Goal: Complete application form

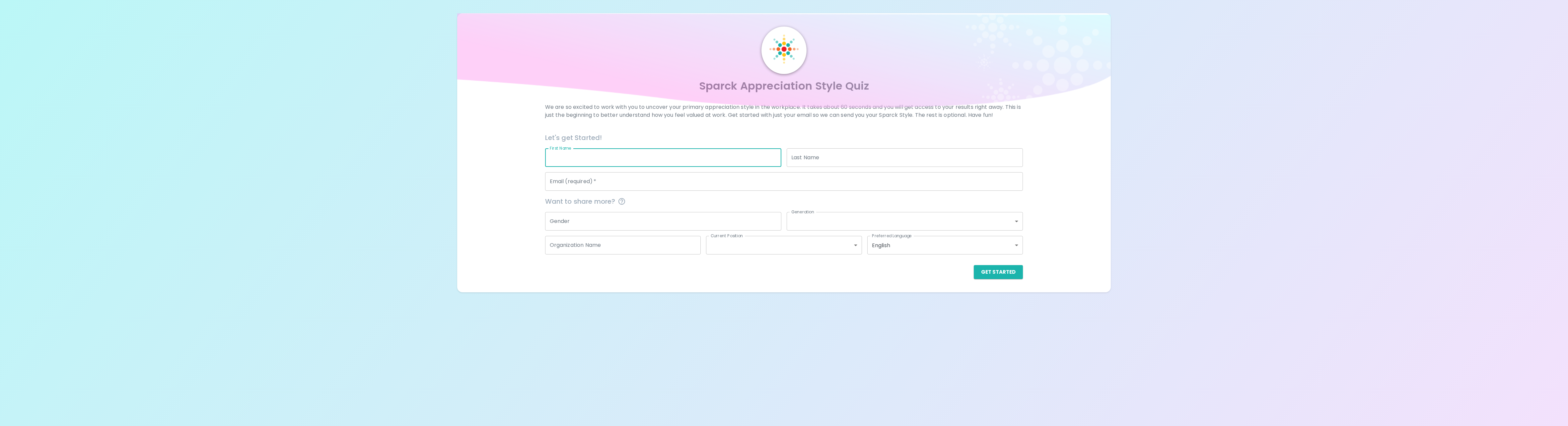
click at [583, 159] on input "First Name" at bounding box center [663, 158] width 236 height 19
type input "[PERSON_NAME]"
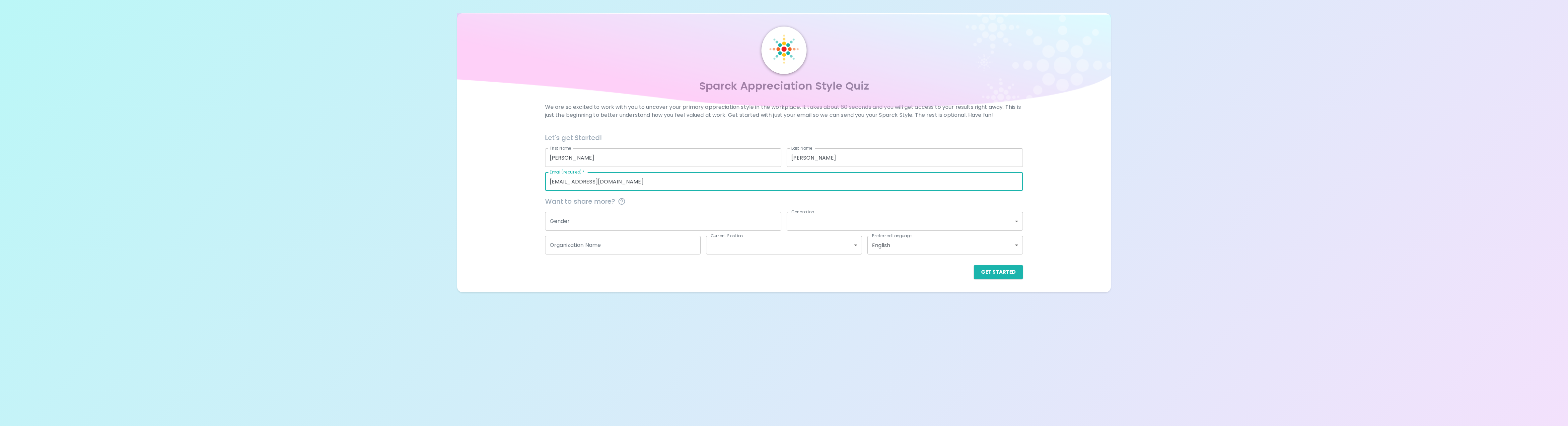
type input "[EMAIL_ADDRESS][DOMAIN_NAME]"
click at [723, 225] on input "Gender" at bounding box center [663, 221] width 236 height 19
click at [992, 273] on button "Get Started" at bounding box center [998, 272] width 49 height 14
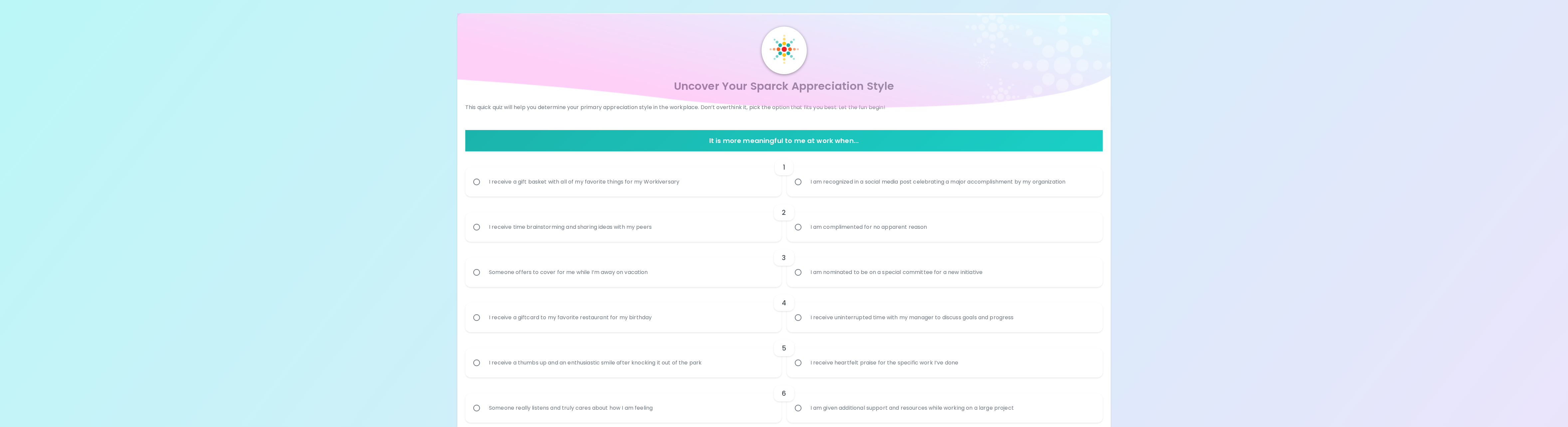
click at [913, 185] on div "I am recognized in a social media post celebrating a major accomplishment by my…" at bounding box center [938, 182] width 266 height 24
click at [805, 185] on input "I am recognized in a social media post celebrating a major accomplishment by my…" at bounding box center [798, 182] width 14 height 14
radio input "true"
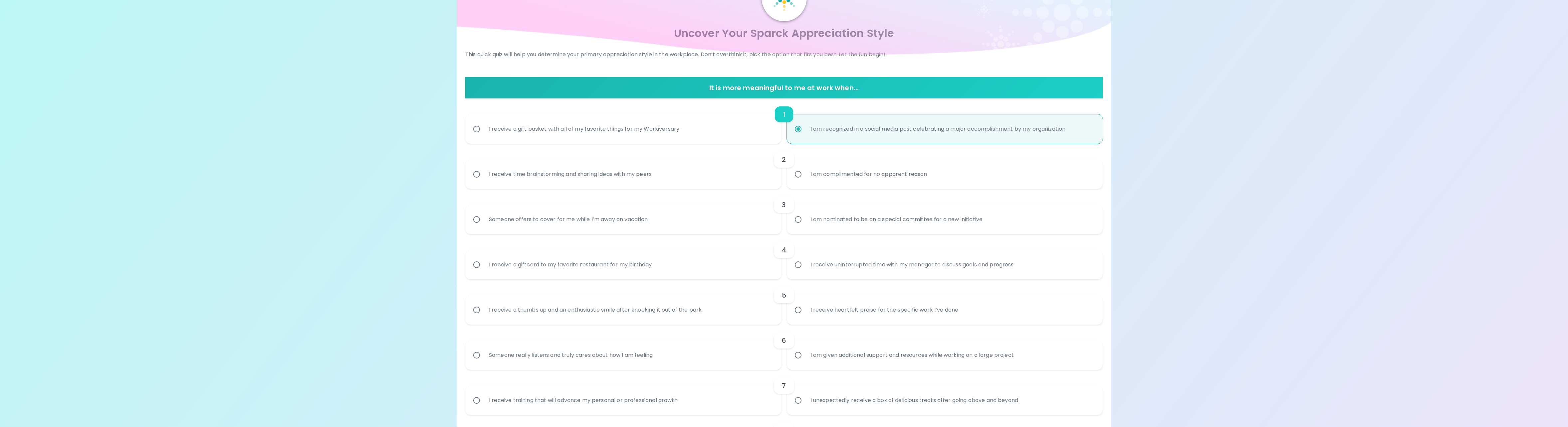
scroll to position [53, 0]
click at [834, 175] on div "I am complimented for no apparent reason" at bounding box center [869, 173] width 128 height 24
click at [805, 175] on input "I am complimented for no apparent reason" at bounding box center [798, 174] width 14 height 14
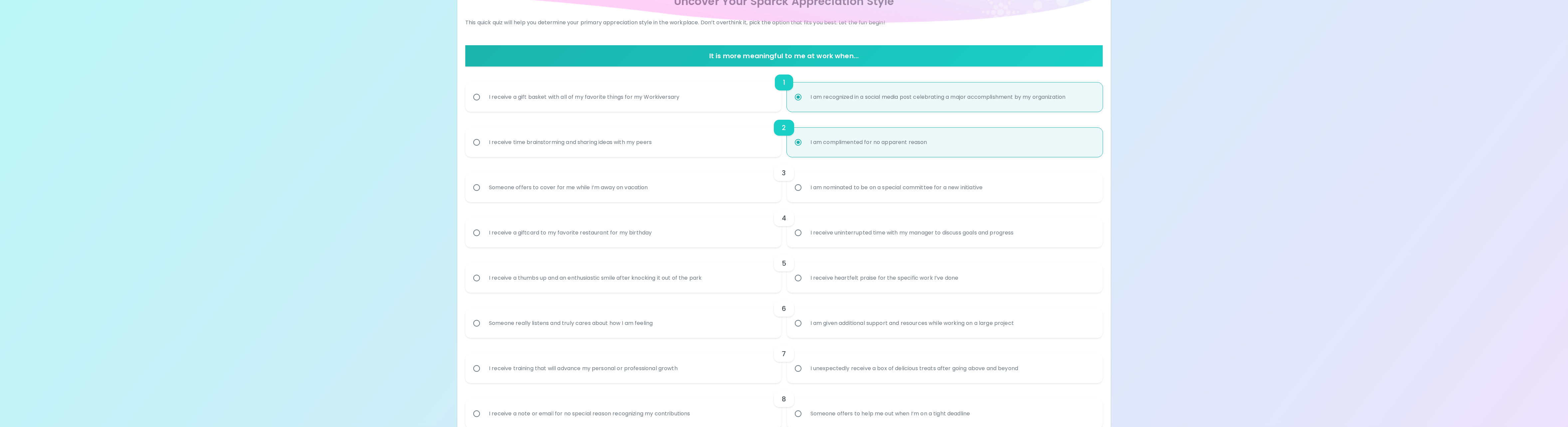
scroll to position [106, 0]
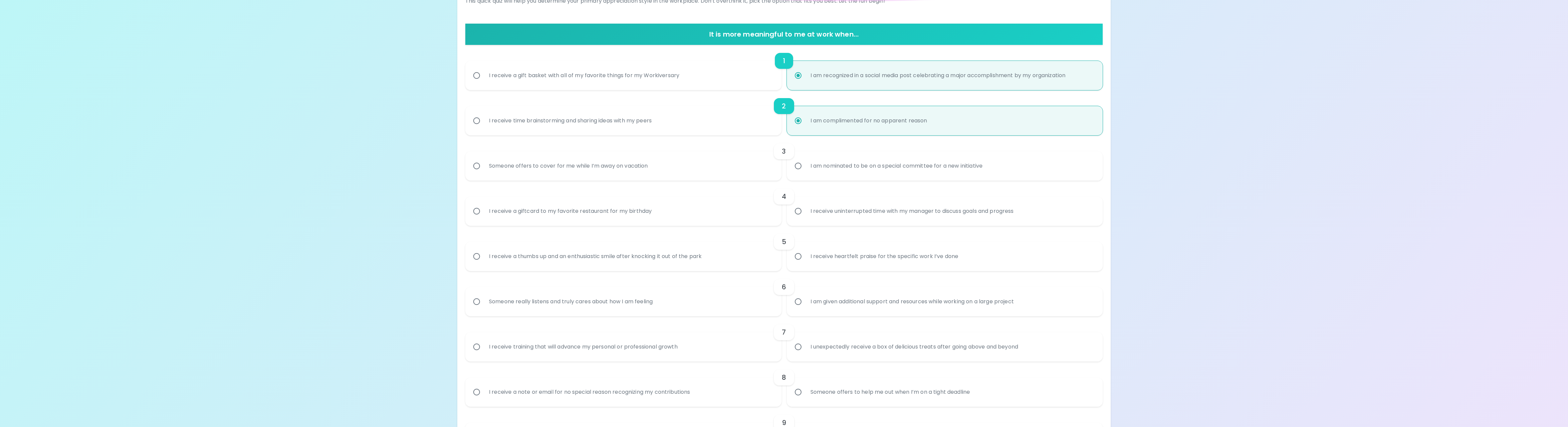
radio input "true"
click at [532, 168] on div "Someone offers to cover for me while I’m away on vacation" at bounding box center [568, 165] width 170 height 24
click at [484, 168] on input "Someone offers to cover for me while I’m away on vacation" at bounding box center [476, 166] width 14 height 14
radio input "false"
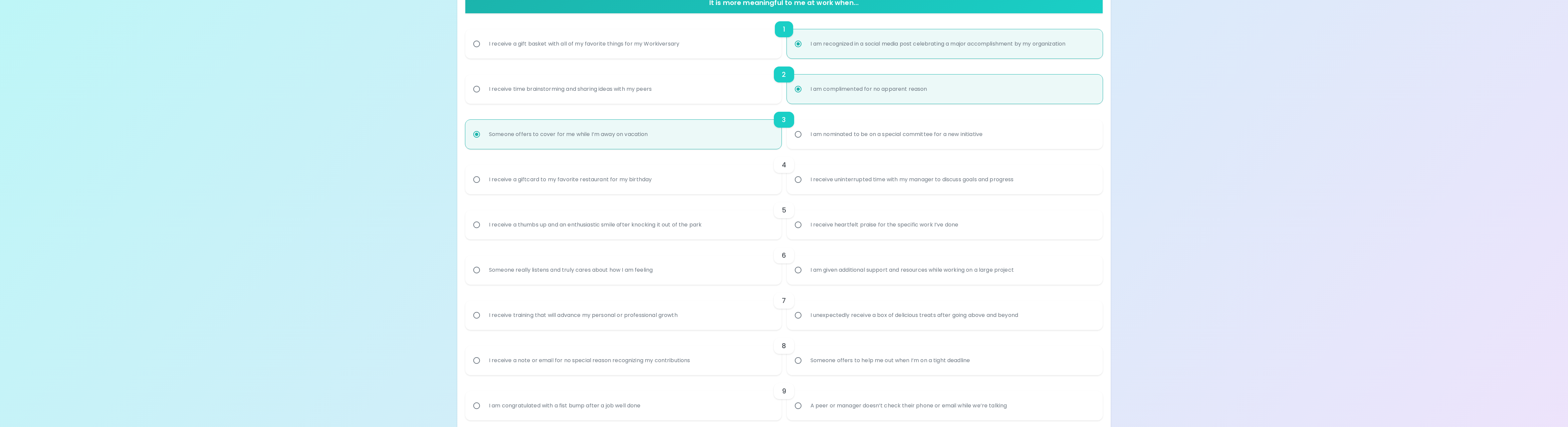
scroll to position [160, 0]
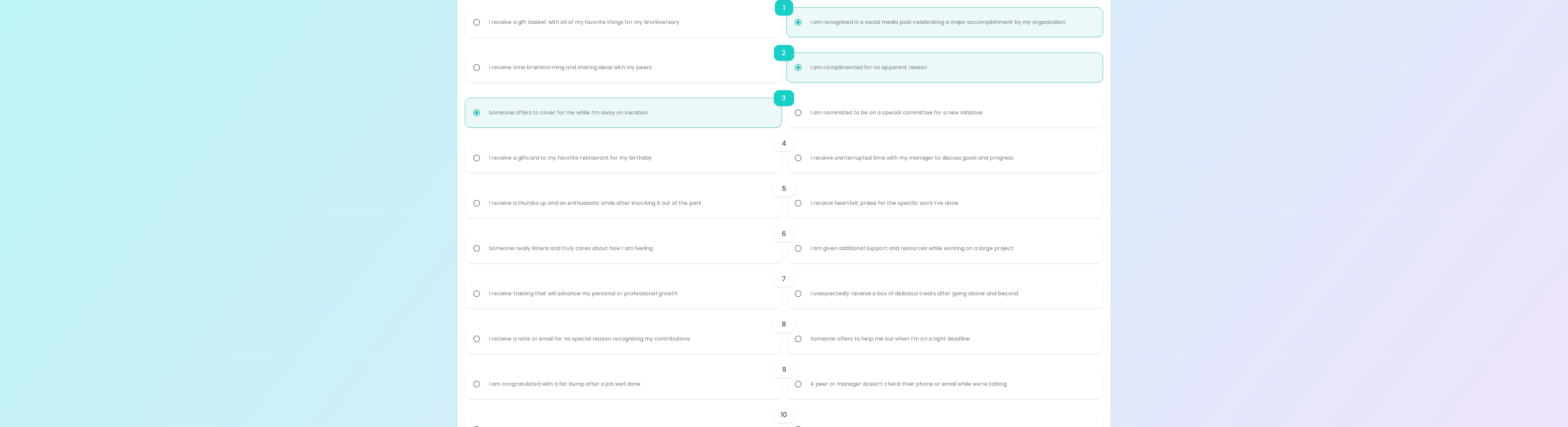
radio input "true"
click at [535, 156] on div "I receive a giftcard to my favorite restaurant for my birthday" at bounding box center [570, 157] width 173 height 24
click at [484, 156] on input "I receive a giftcard to my favorite restaurant for my birthday" at bounding box center [476, 157] width 14 height 14
radio input "false"
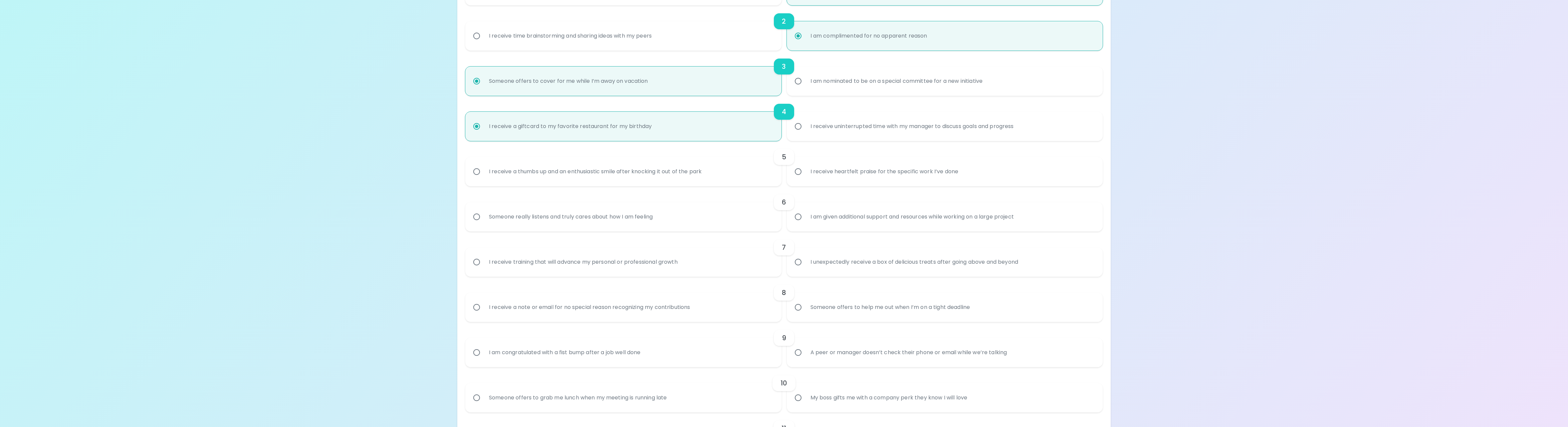
scroll to position [213, 0]
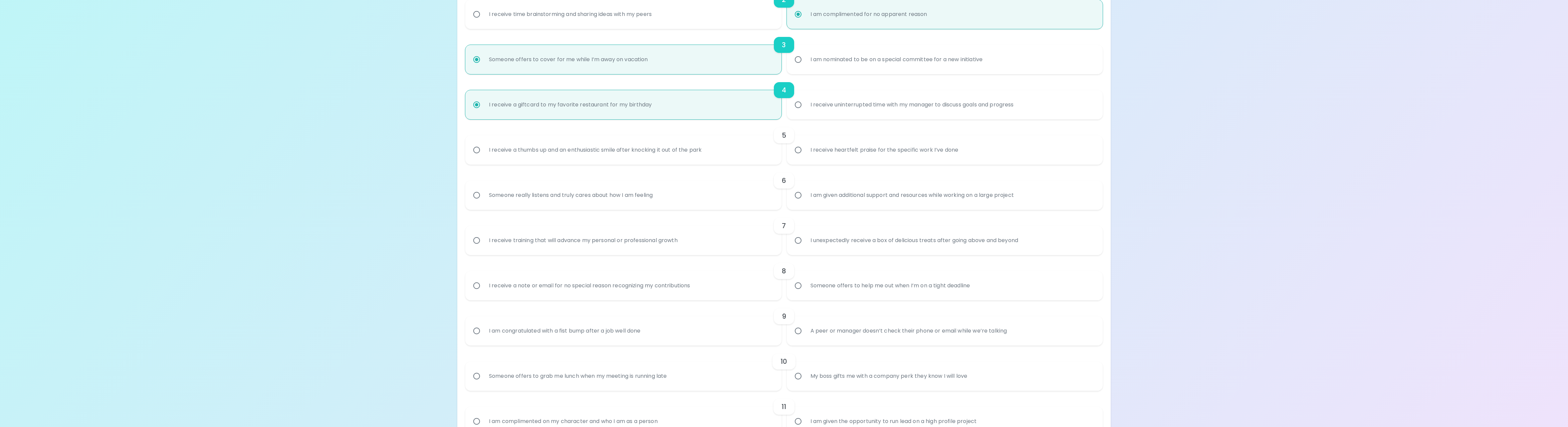
radio input "true"
click at [799, 148] on input "I receive heartfelt praise for the specific work I’ve done" at bounding box center [798, 149] width 14 height 14
radio input "false"
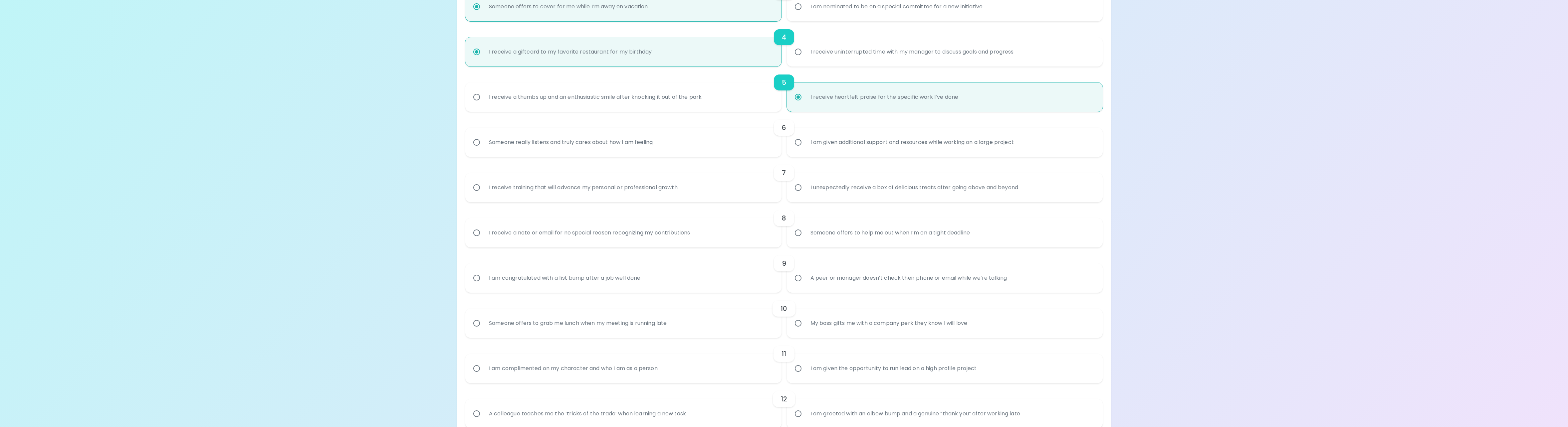
scroll to position [266, 0]
radio input "true"
click at [489, 143] on div "Someone really listens and truly cares about how I am feeling" at bounding box center [571, 142] width 175 height 24
click at [484, 143] on input "Someone really listens and truly cares about how I am feeling" at bounding box center [476, 142] width 14 height 14
radio input "false"
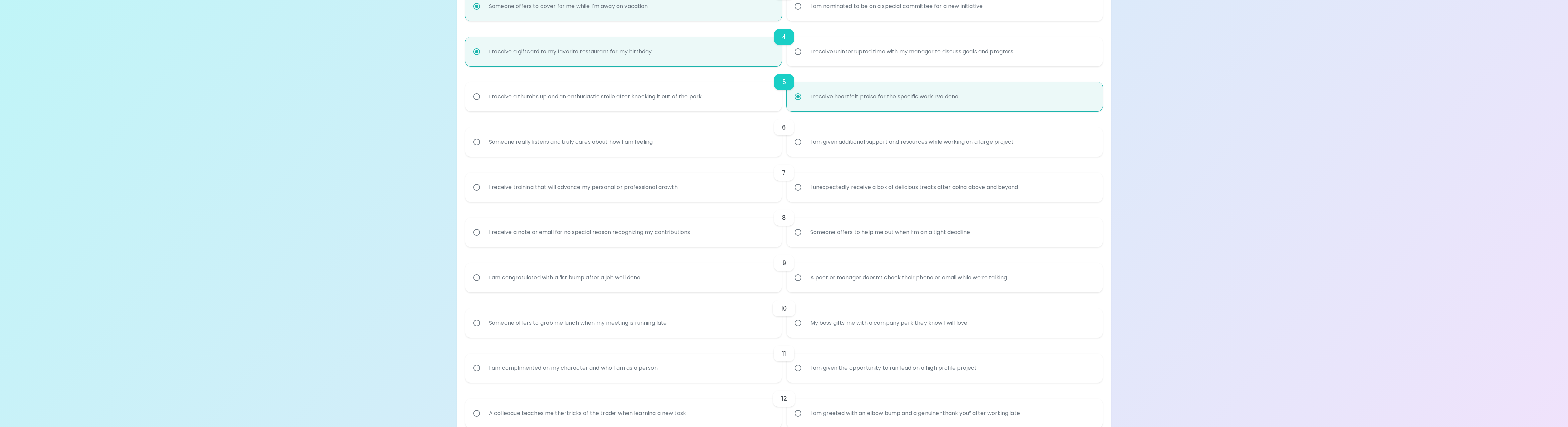
radio input "false"
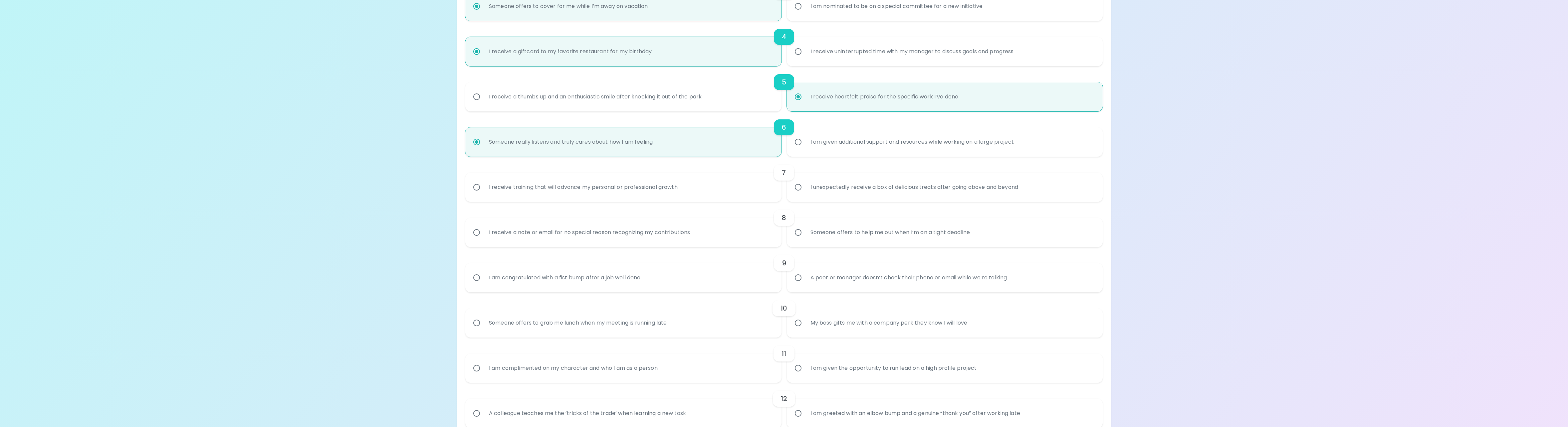
scroll to position [319, 0]
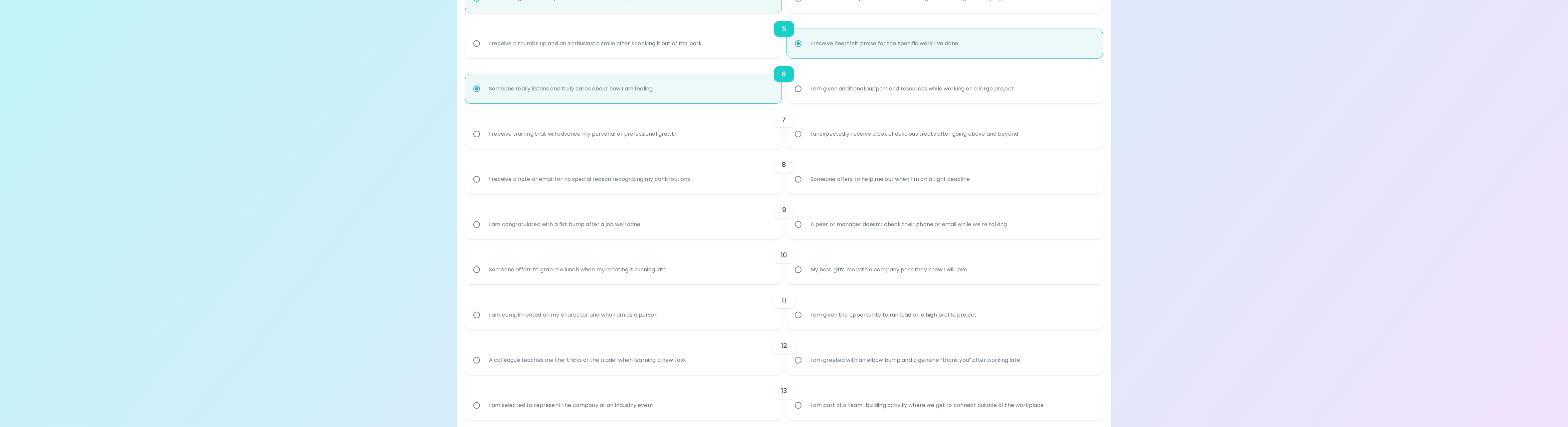
radio input "true"
click at [537, 132] on div "I receive training that will advance my personal or professional growth" at bounding box center [583, 134] width 199 height 24
click at [484, 132] on input "I receive training that will advance my personal or professional growth" at bounding box center [476, 134] width 14 height 14
radio input "false"
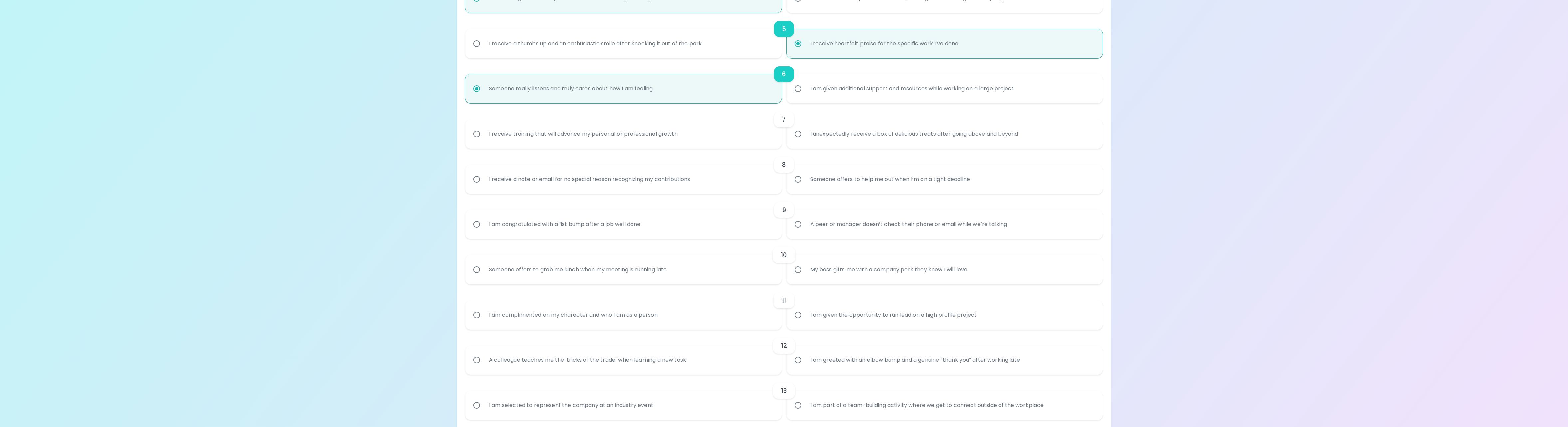
radio input "false"
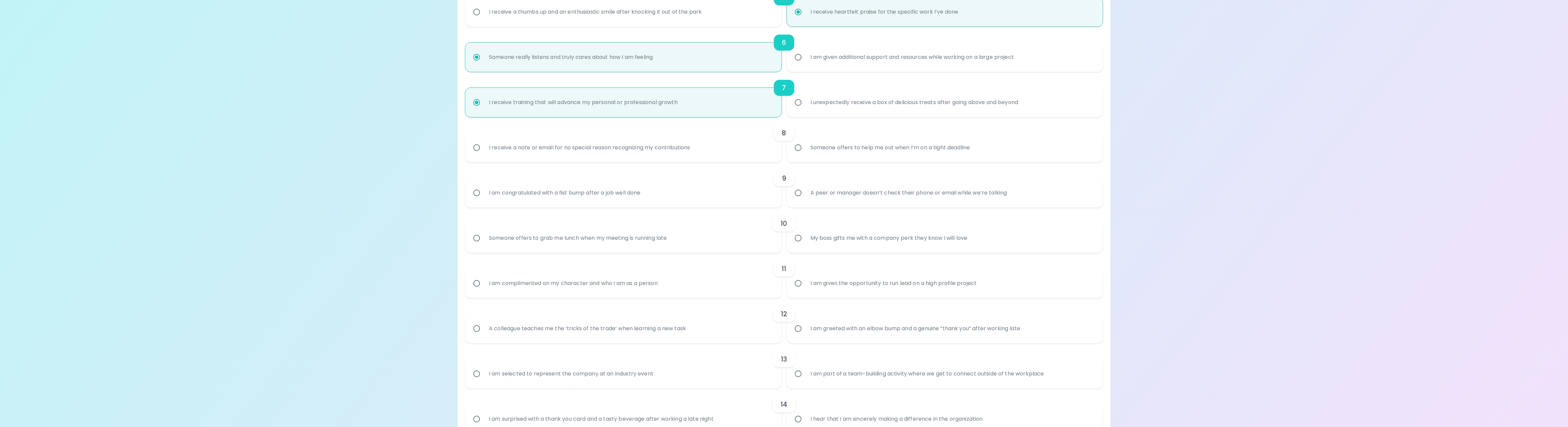
scroll to position [372, 0]
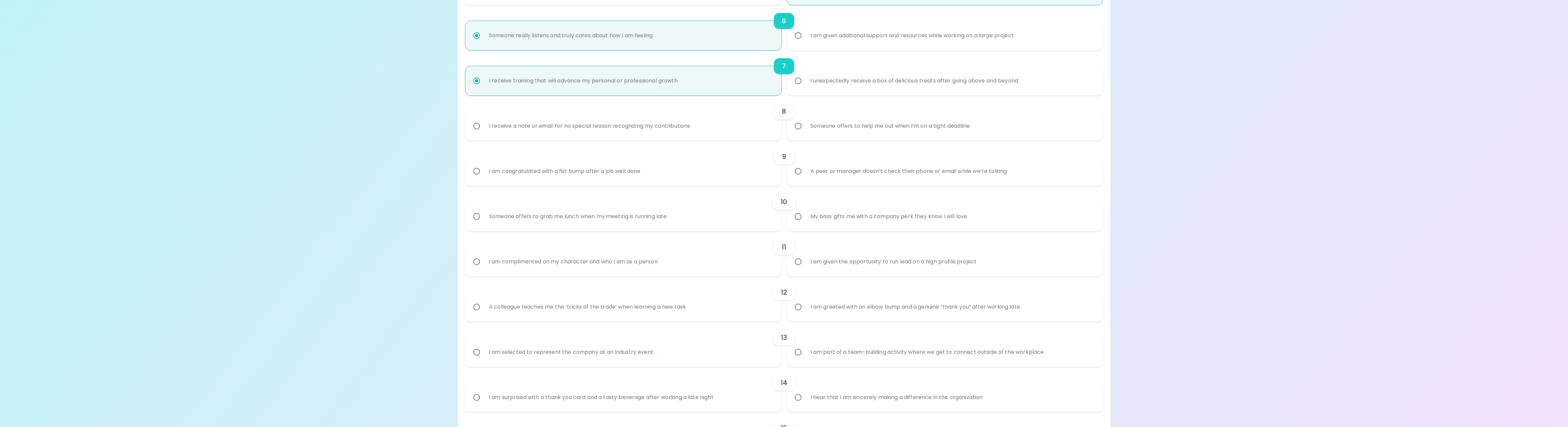
radio input "true"
click at [564, 126] on div "I receive a note or email for no special reason recognizing my contributions" at bounding box center [589, 126] width 212 height 24
click at [484, 126] on input "I receive a note or email for no special reason recognizing my contributions" at bounding box center [476, 126] width 14 height 14
radio input "false"
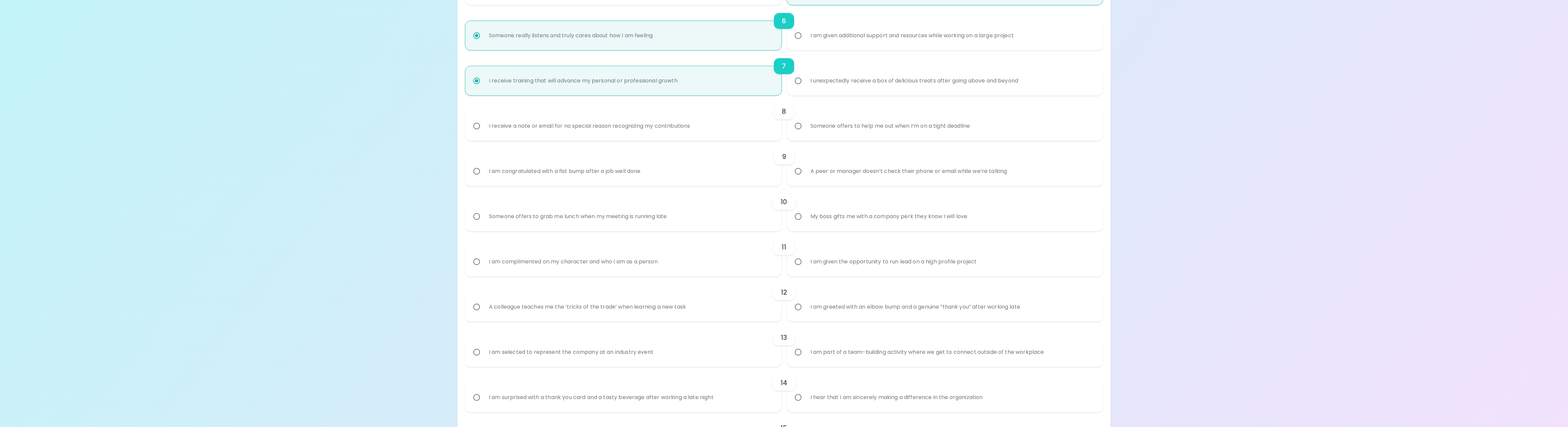
radio input "false"
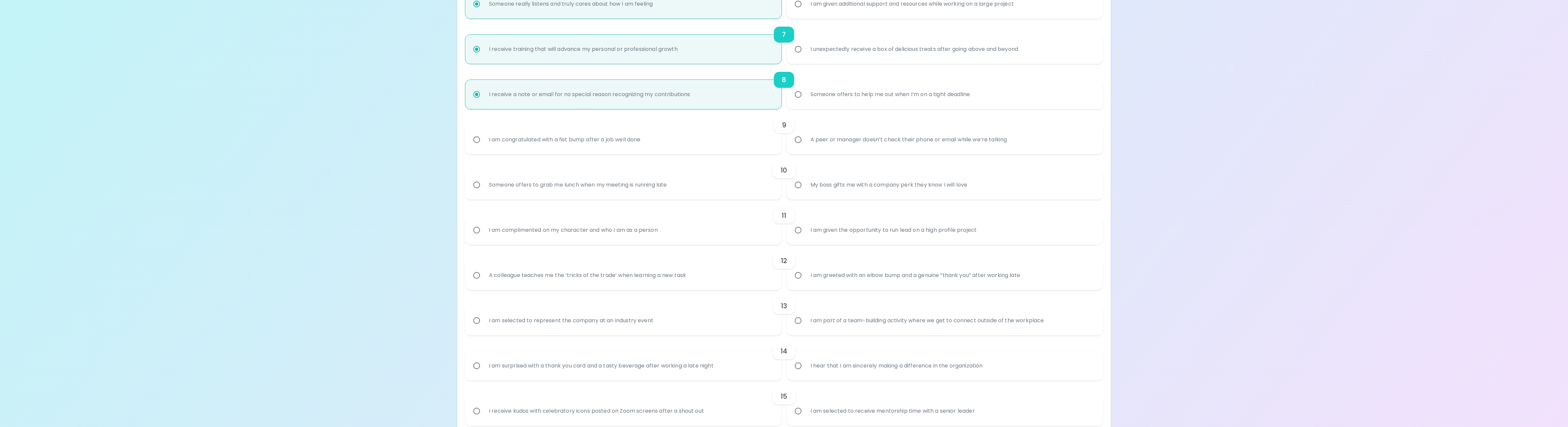
scroll to position [426, 0]
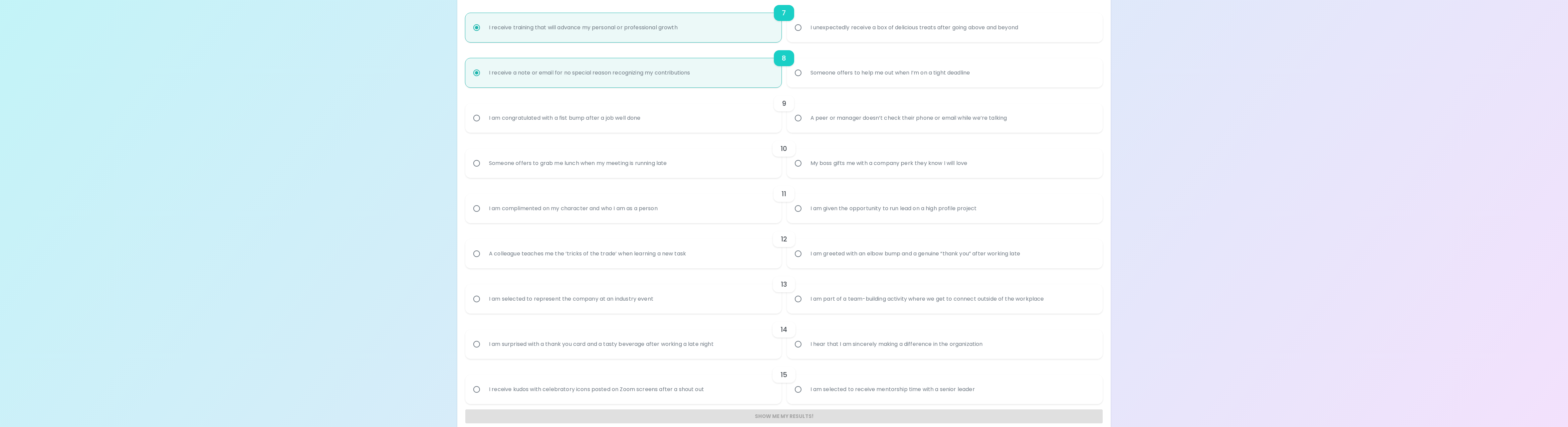
radio input "true"
click at [583, 124] on div "I am congratulated with a fist bump after a job well done" at bounding box center [565, 118] width 162 height 24
click at [484, 124] on input "I am congratulated with a fist bump after a job well done" at bounding box center [476, 118] width 14 height 14
radio input "false"
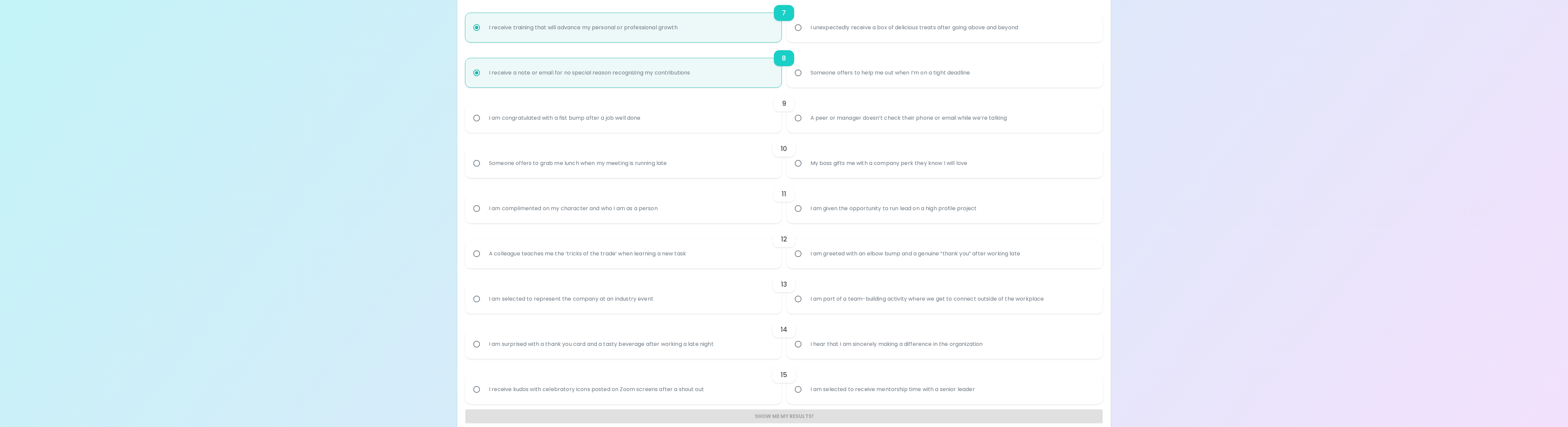
radio input "false"
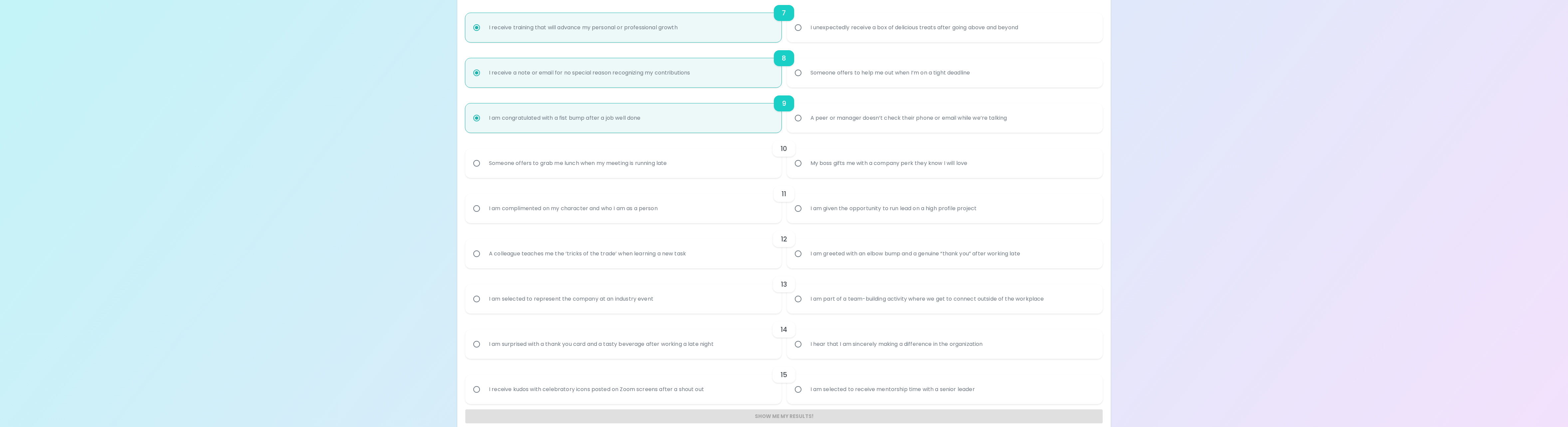
scroll to position [435, 0]
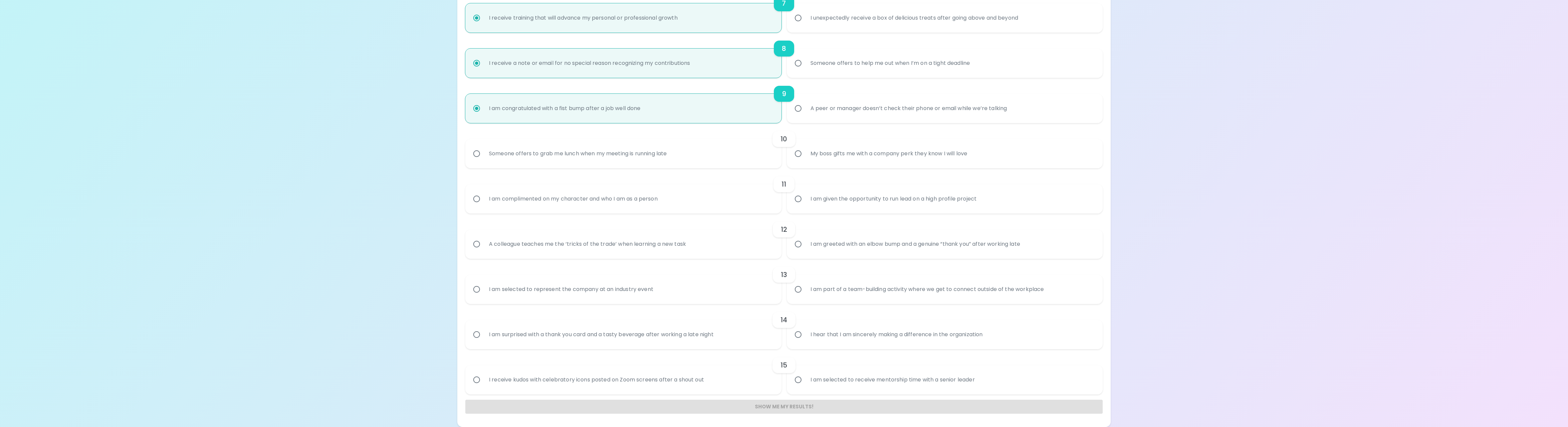
radio input "true"
click at [603, 154] on div "Someone offers to grab me lunch when my meeting is running late" at bounding box center [578, 153] width 189 height 24
click at [484, 154] on input "Someone offers to grab me lunch when my meeting is running late" at bounding box center [476, 153] width 14 height 14
radio input "false"
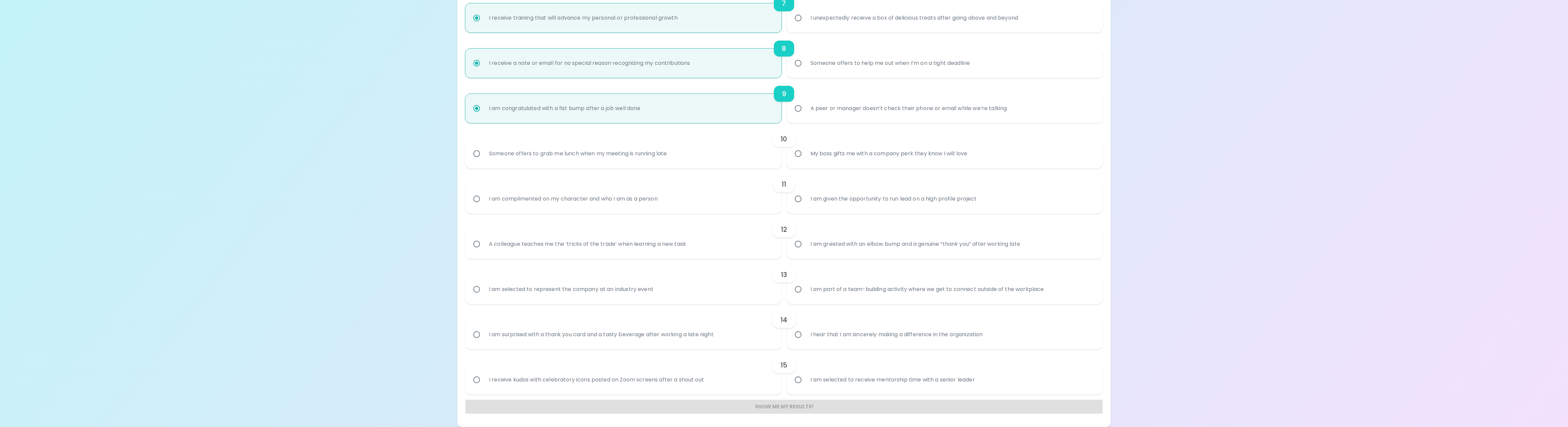
radio input "false"
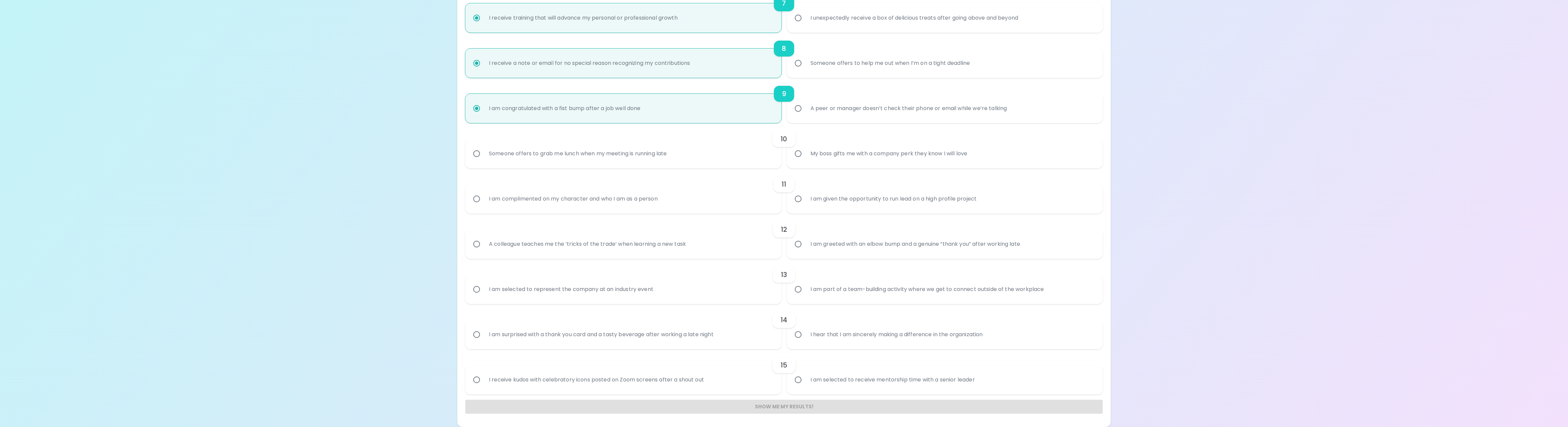
radio input "false"
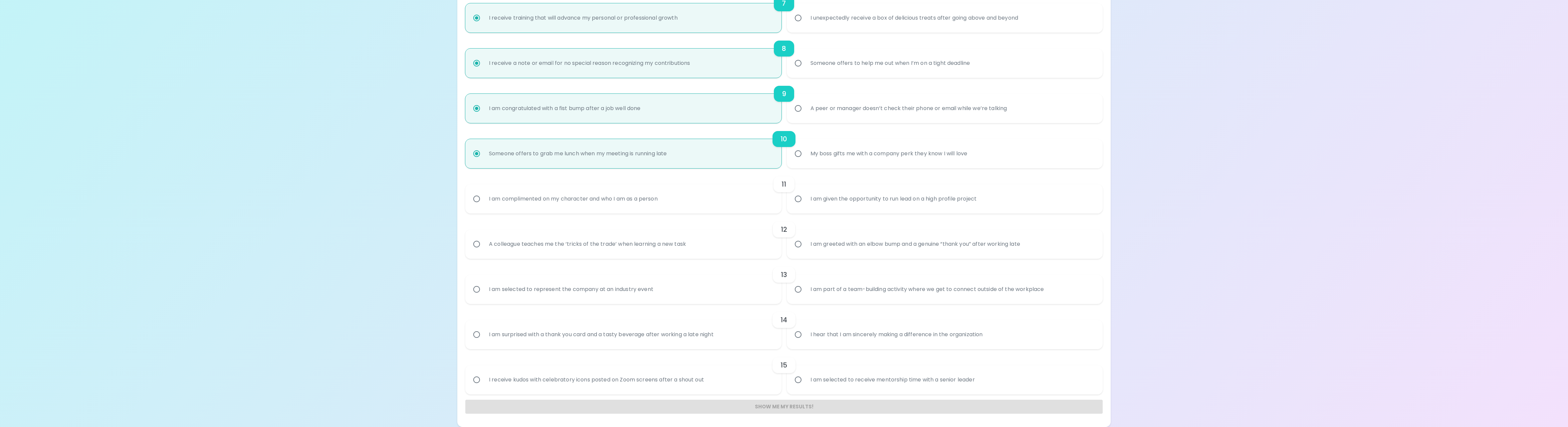
radio input "true"
click at [619, 199] on div "I am complimented on my character and who I am as a person" at bounding box center [573, 198] width 180 height 24
click at [484, 199] on input "I am complimented on my character and who I am as a person" at bounding box center [476, 199] width 14 height 14
radio input "false"
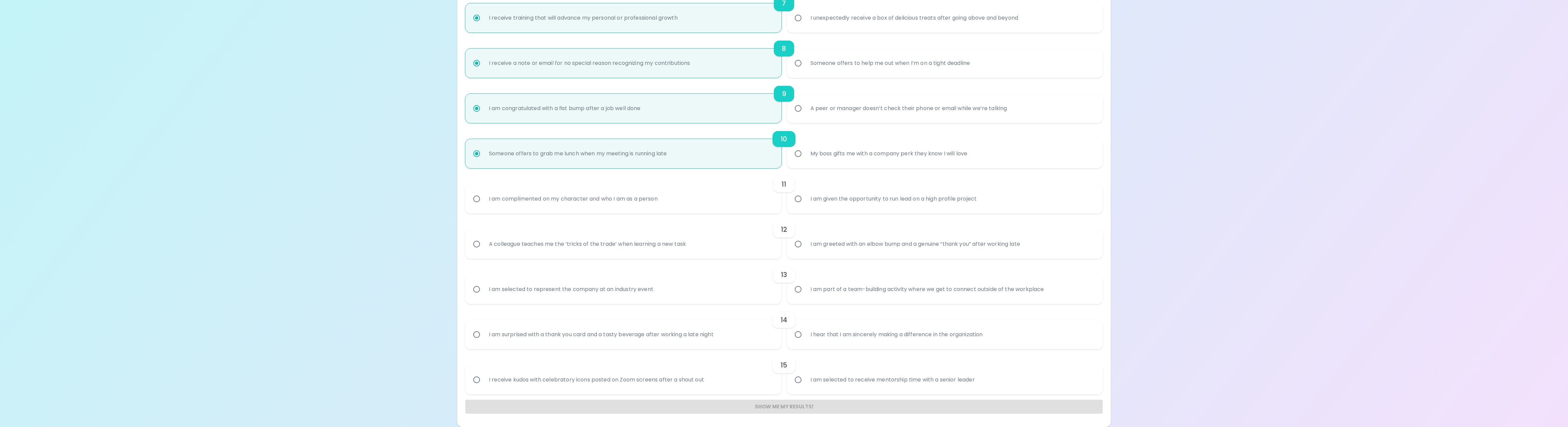
radio input "false"
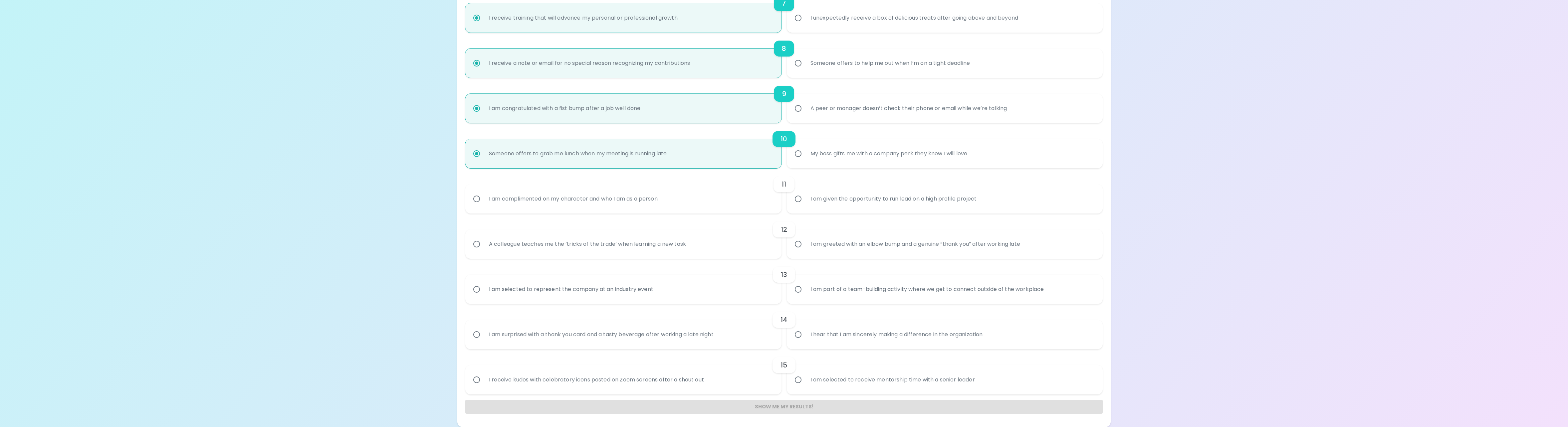
radio input "false"
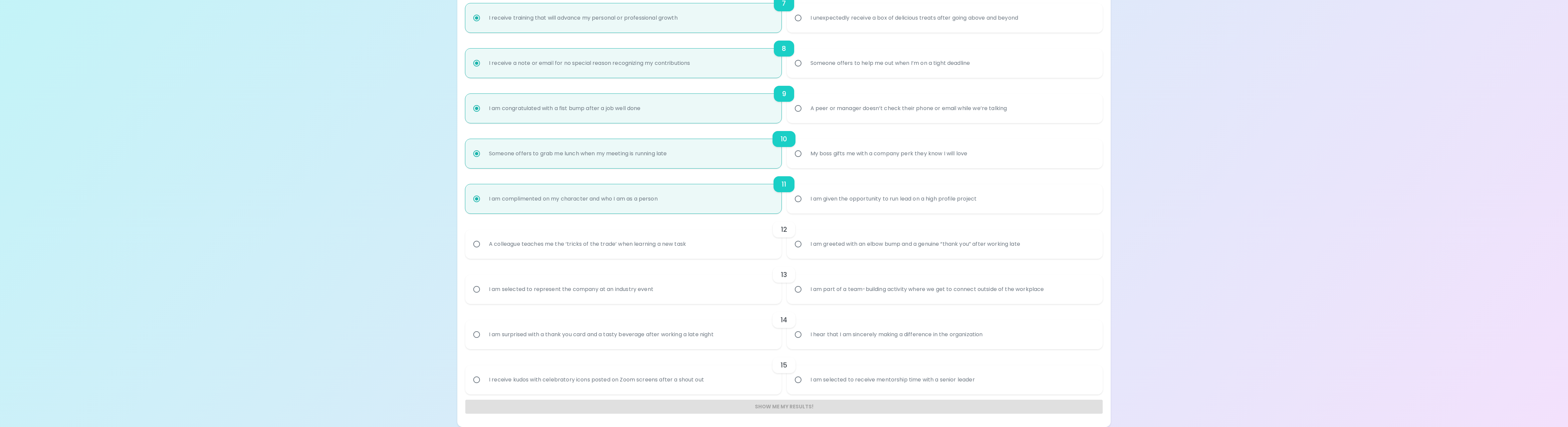
radio input "true"
click at [816, 242] on div "I am greeted with an elbow bump and a genuine “thank you” after working late" at bounding box center [915, 243] width 220 height 24
click at [805, 242] on input "I am greeted with an elbow bump and a genuine “thank you” after working late" at bounding box center [798, 244] width 14 height 14
radio input "false"
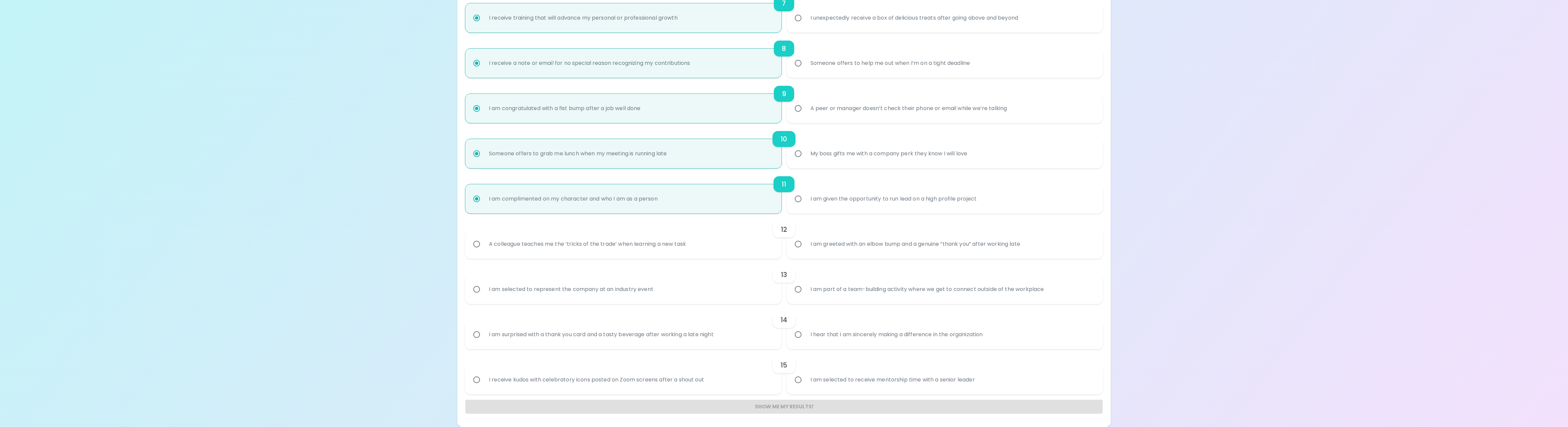
radio input "false"
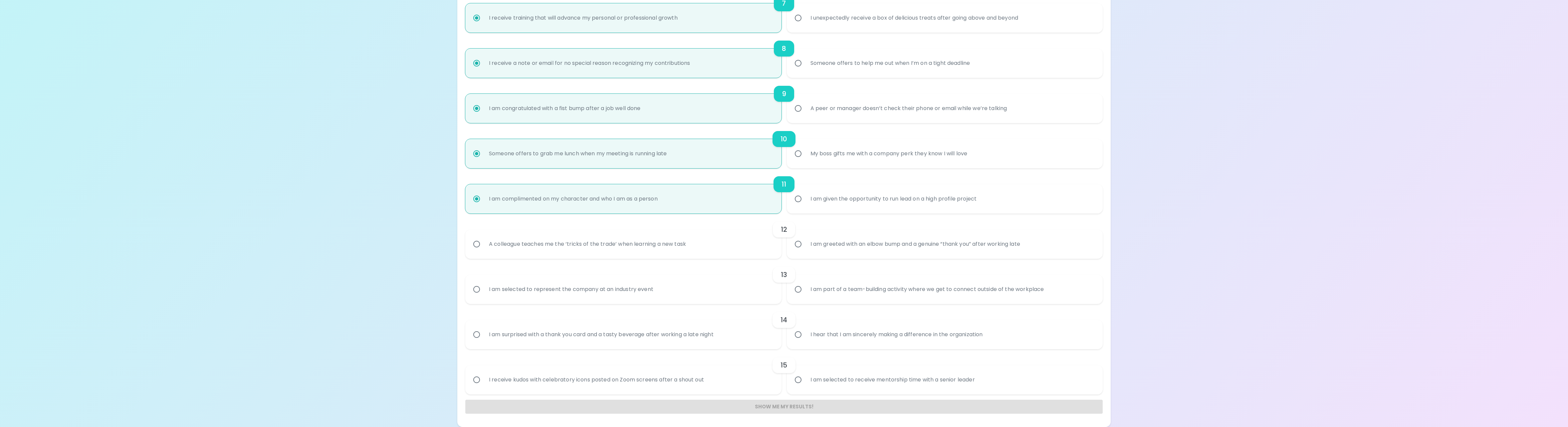
radio input "false"
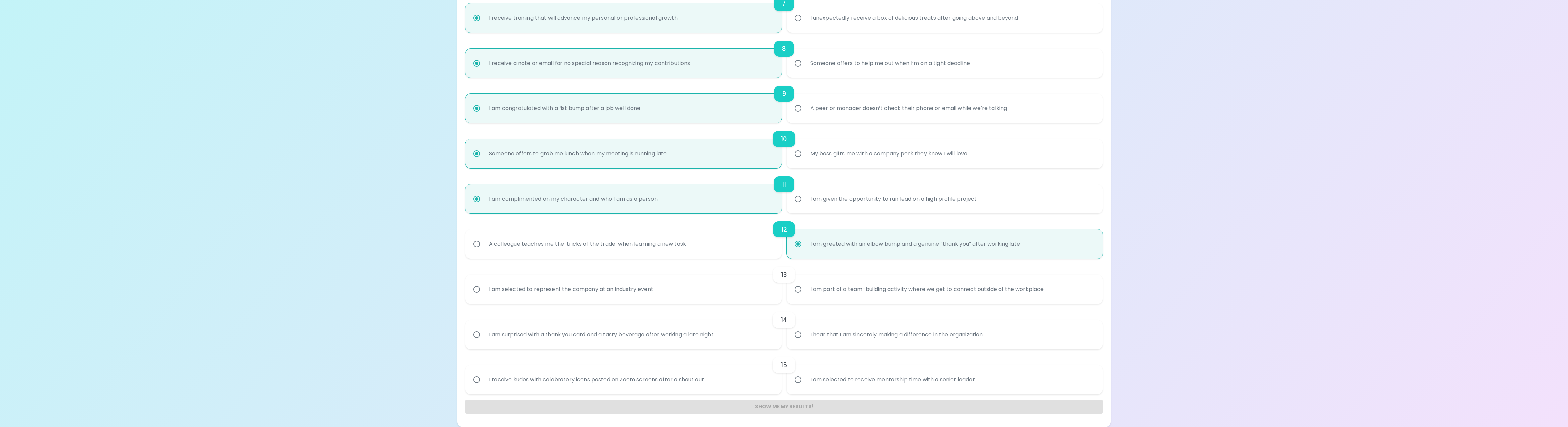
radio input "true"
click at [645, 287] on div "I am selected to represent the company at an industry event" at bounding box center [571, 289] width 175 height 24
click at [484, 287] on input "I am selected to represent the company at an industry event" at bounding box center [476, 289] width 14 height 14
radio input "false"
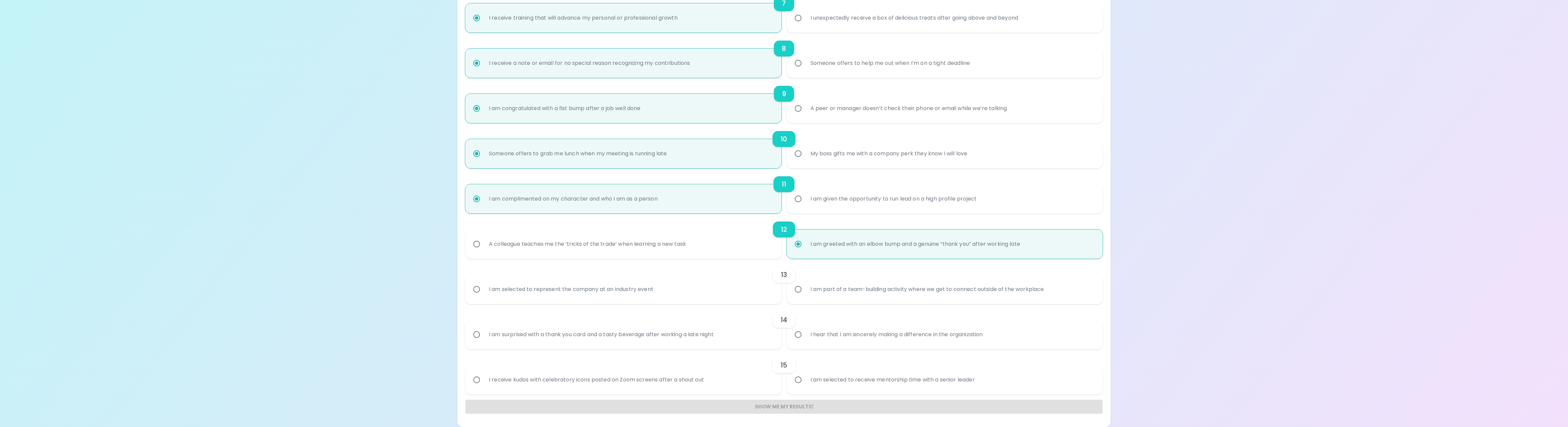
radio input "false"
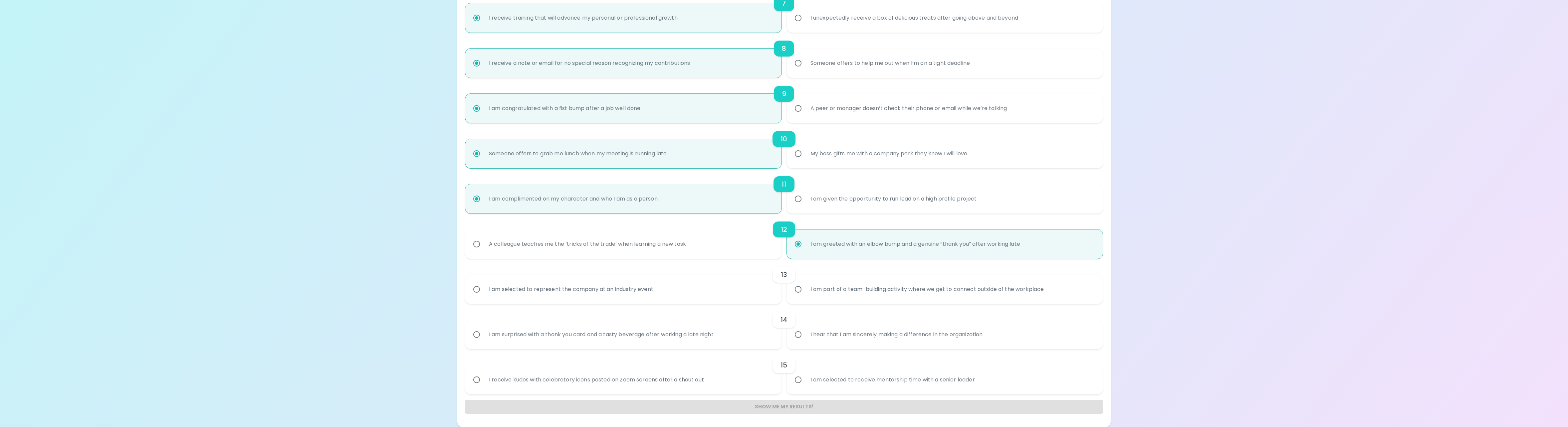
radio input "false"
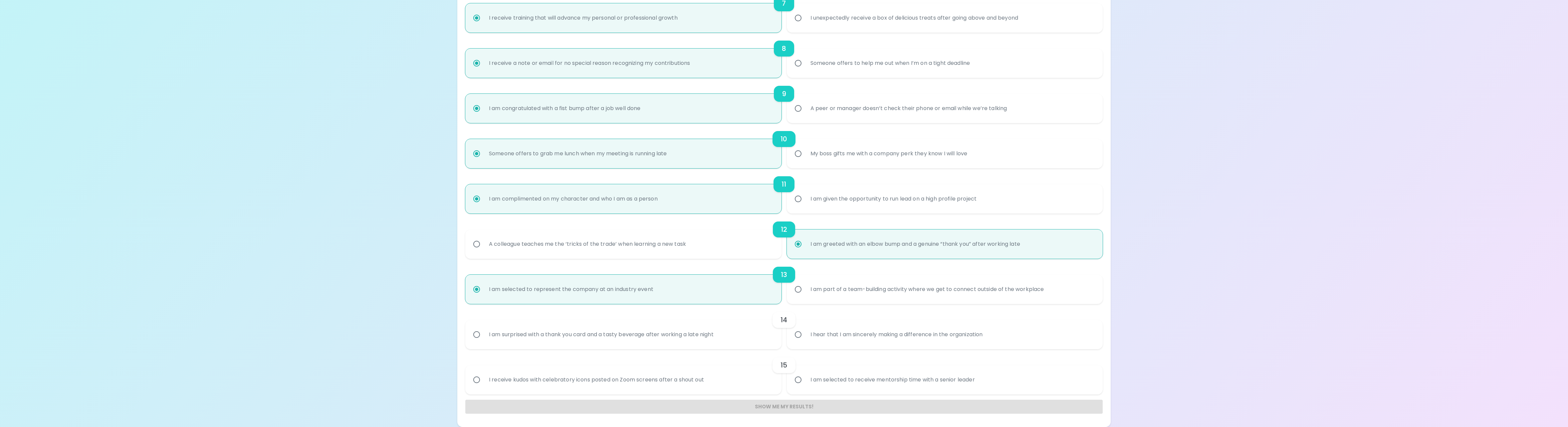
radio input "true"
click at [959, 334] on div "I hear that I am sincerely making a difference in the organization" at bounding box center [897, 334] width 183 height 24
click at [805, 334] on input "I hear that I am sincerely making a difference in the organization" at bounding box center [798, 334] width 14 height 14
radio input "false"
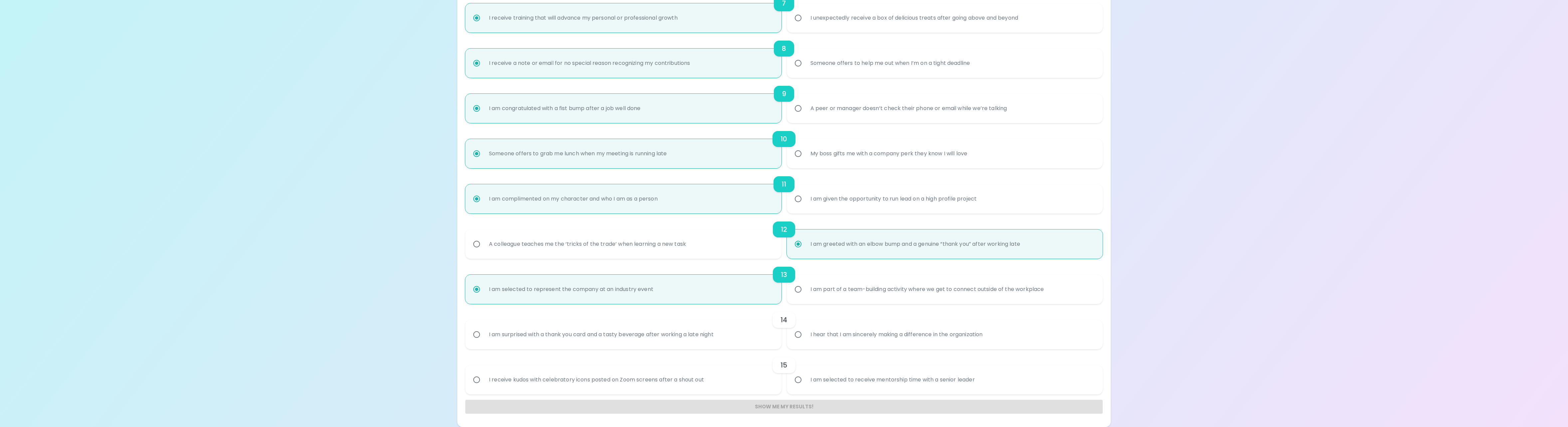
radio input "false"
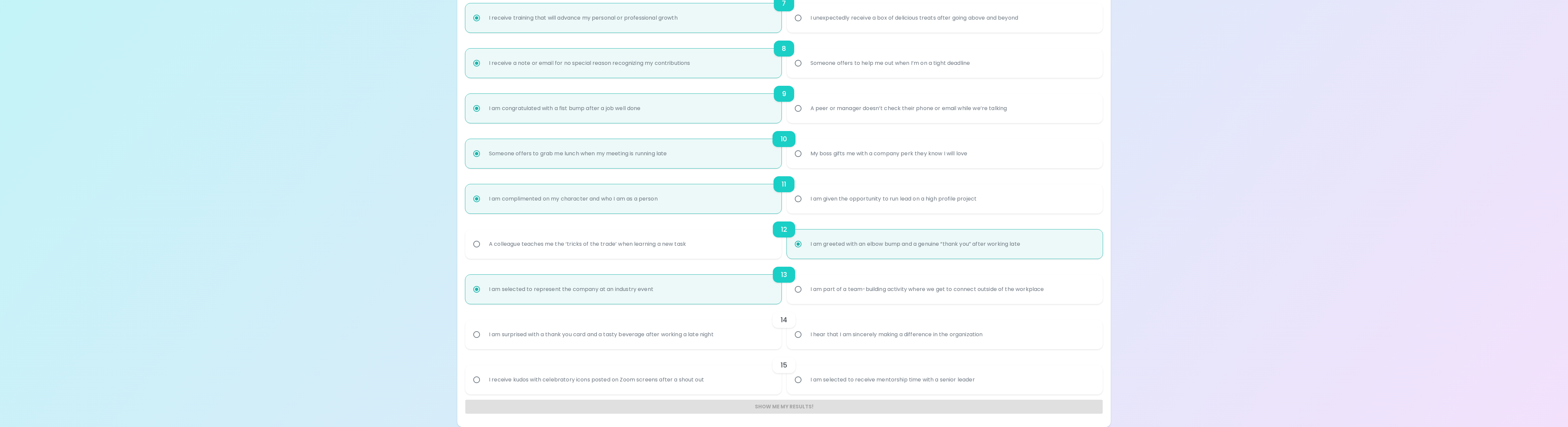
radio input "false"
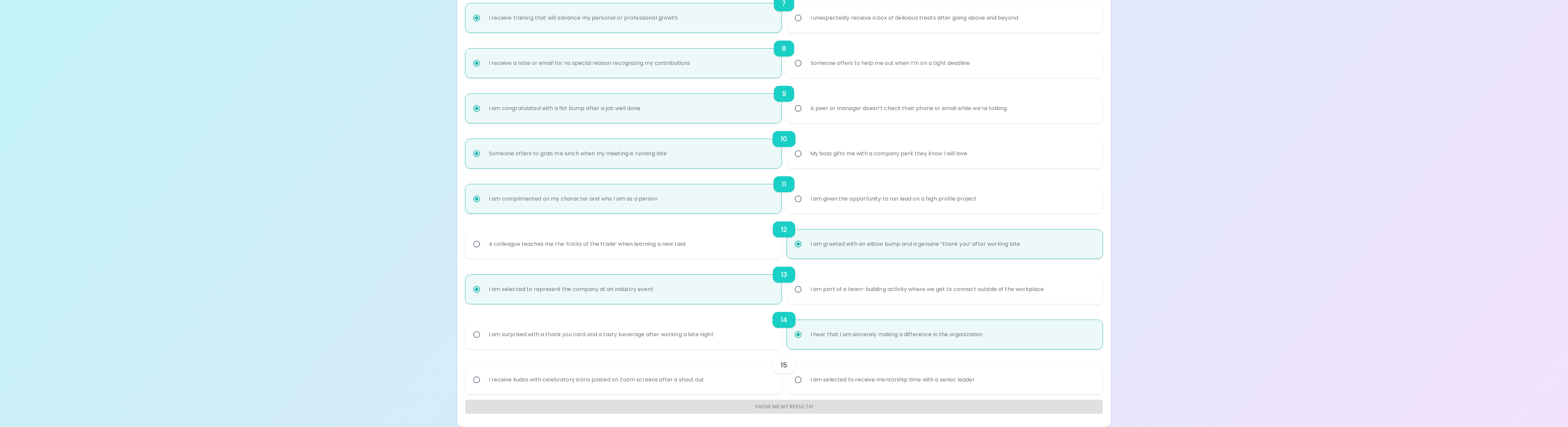
radio input "true"
click at [885, 379] on div "I am selected to receive mentorship time with a senior leader" at bounding box center [893, 379] width 175 height 24
click at [805, 379] on input "I am selected to receive mentorship time with a senior leader" at bounding box center [798, 379] width 14 height 14
radio input "false"
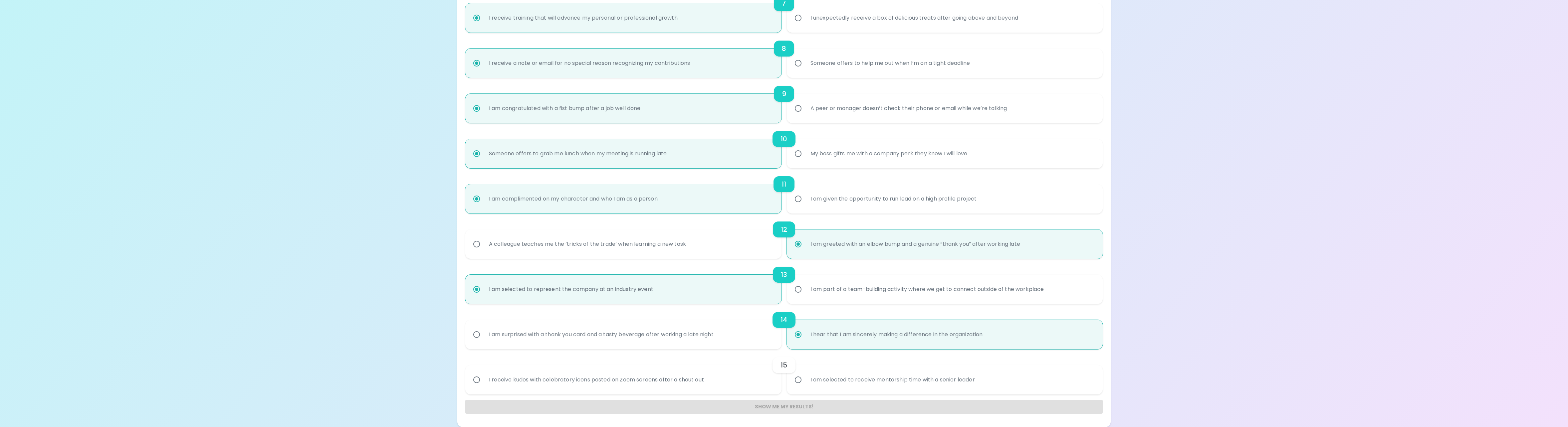
radio input "false"
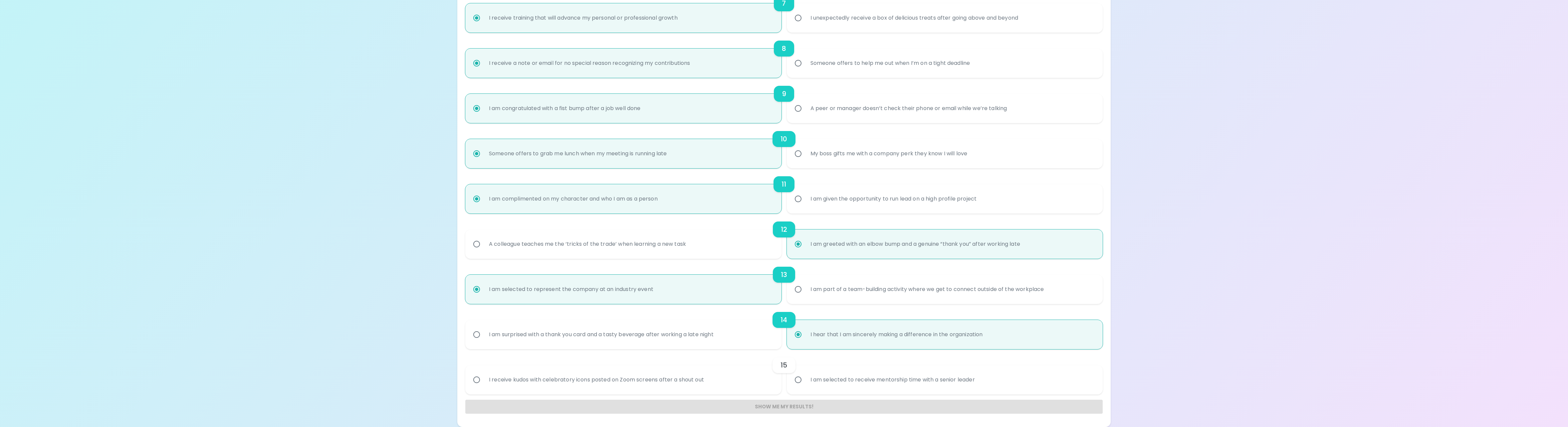
radio input "false"
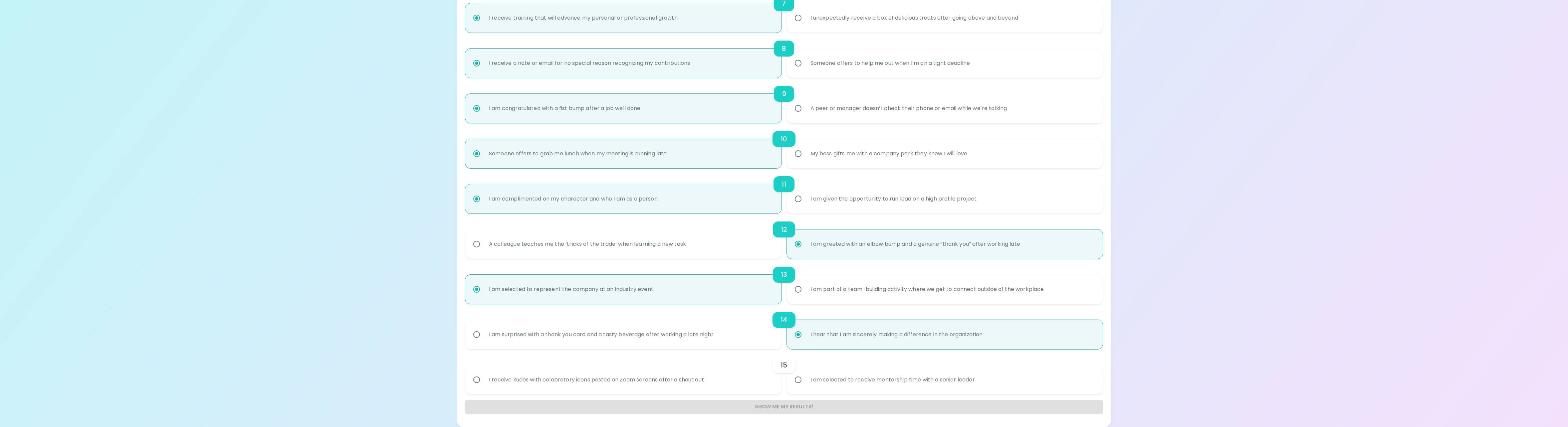
radio input "false"
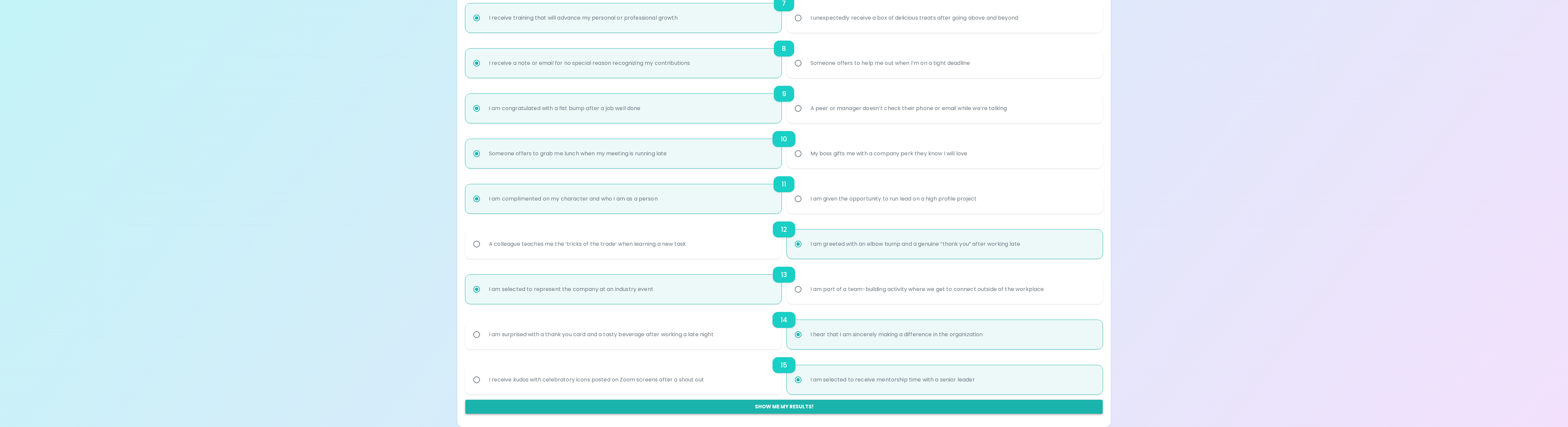
radio input "true"
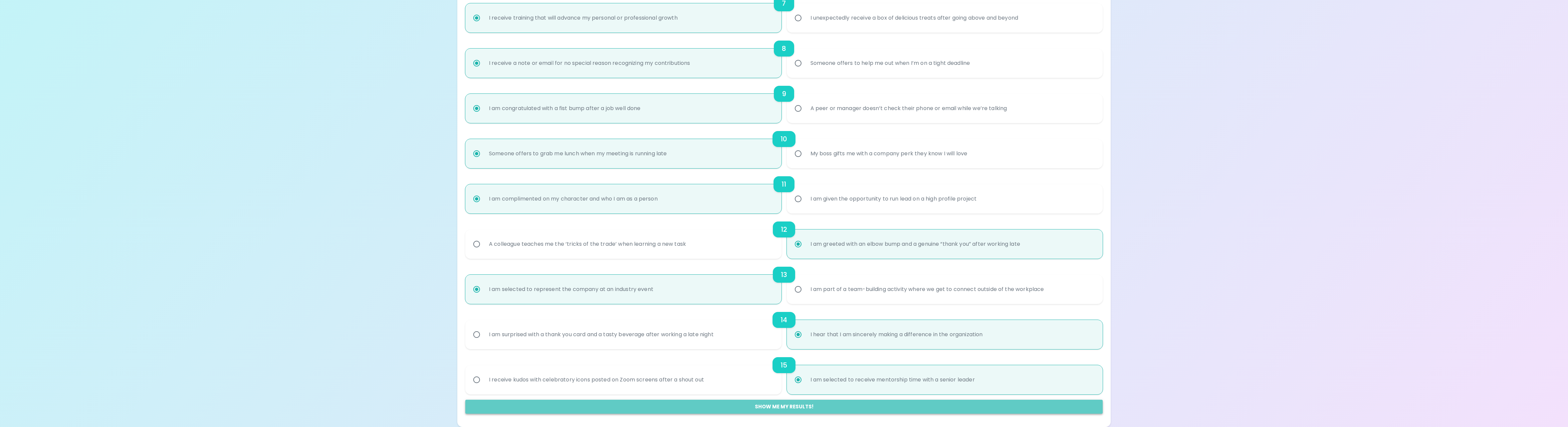
click at [815, 409] on button "Show me my results!" at bounding box center [784, 406] width 637 height 14
radio input "false"
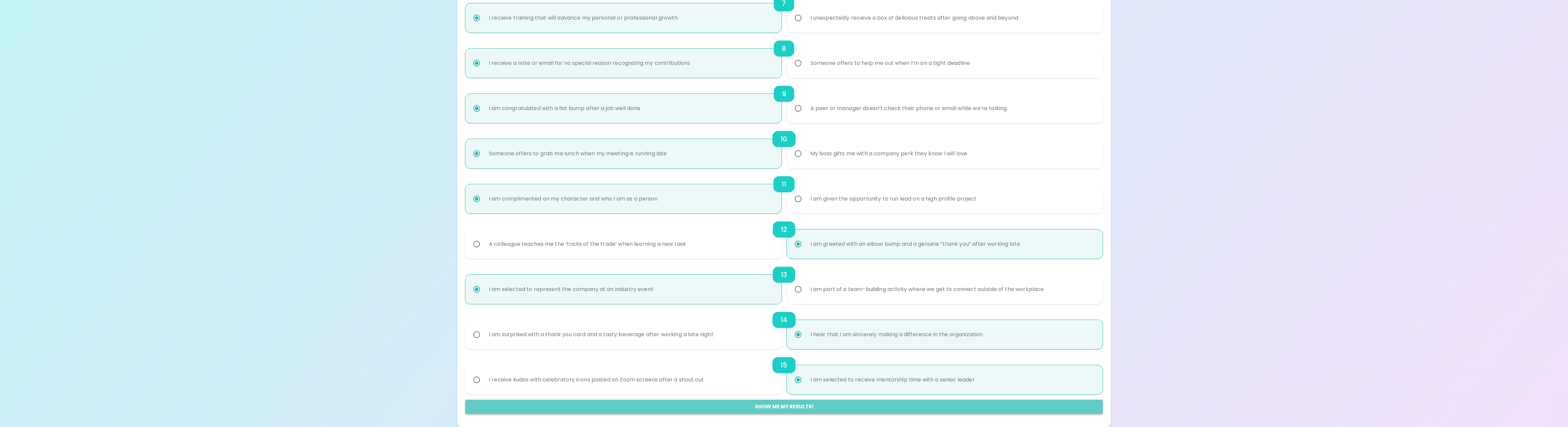
radio input "false"
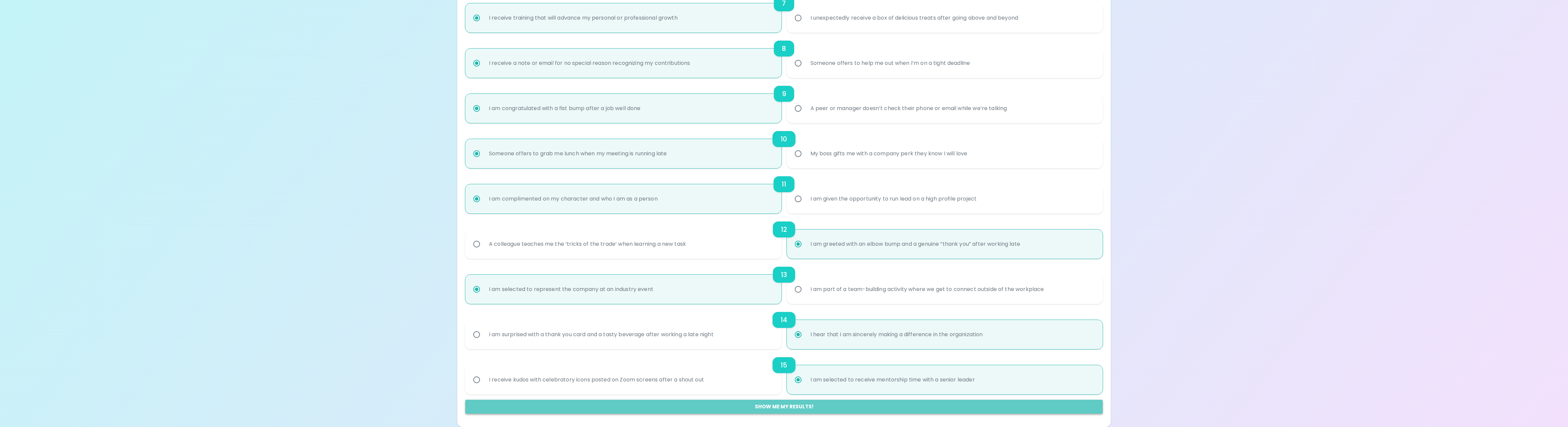
radio input "false"
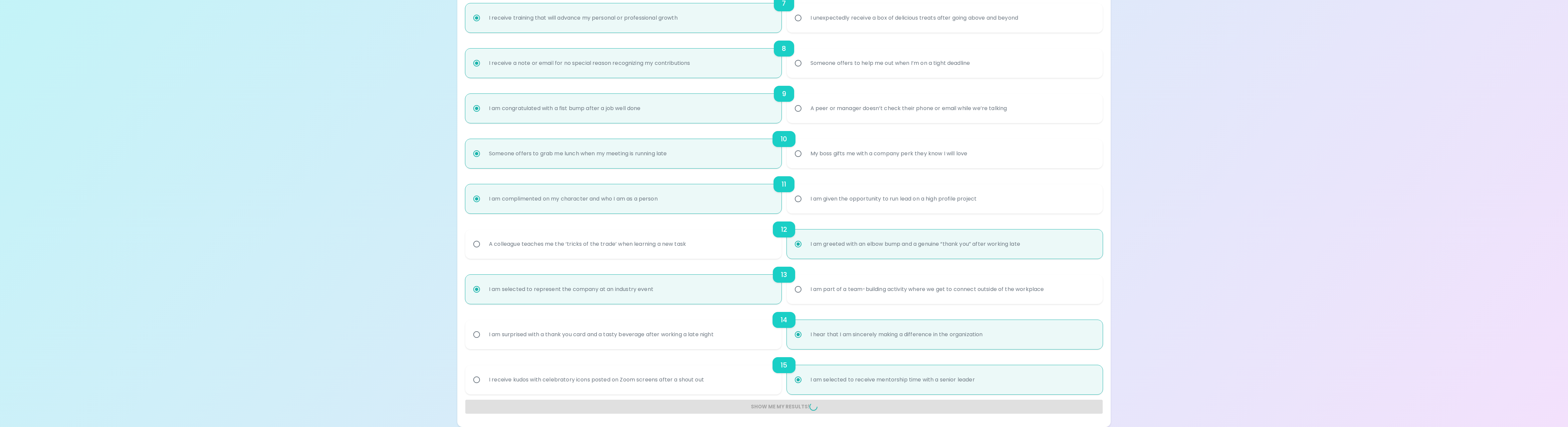
radio input "false"
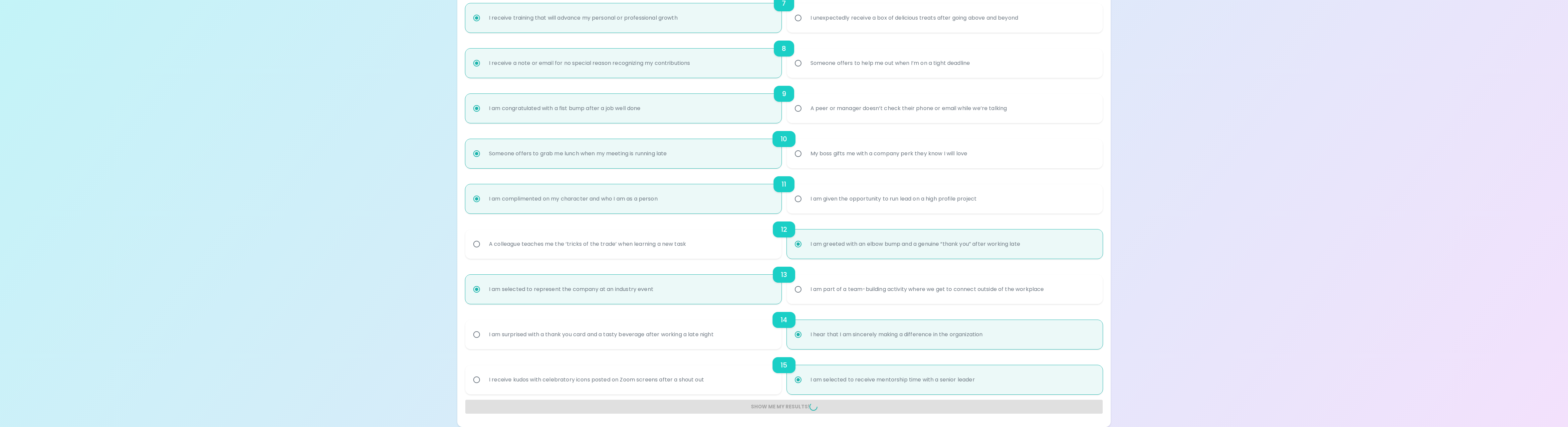
radio input "false"
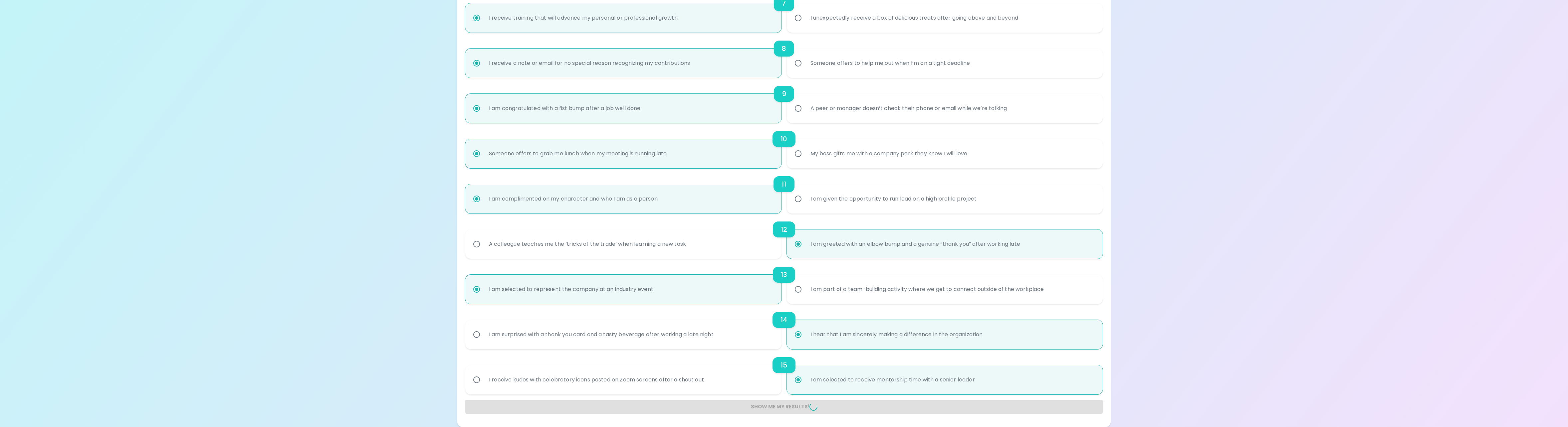
radio input "false"
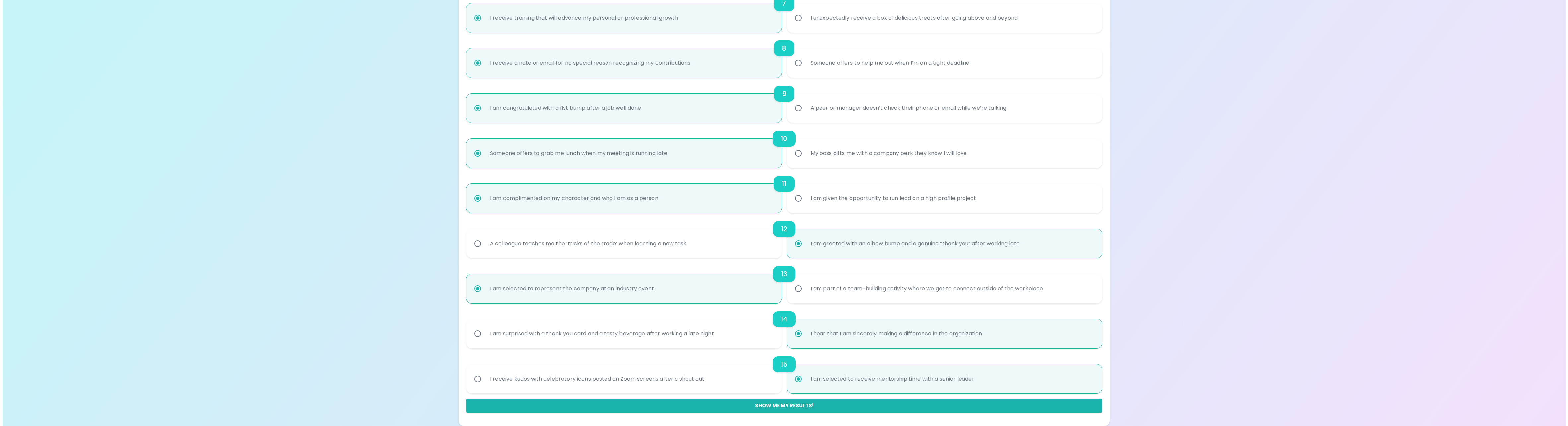
scroll to position [0, 0]
